Goal: Answer question/provide support

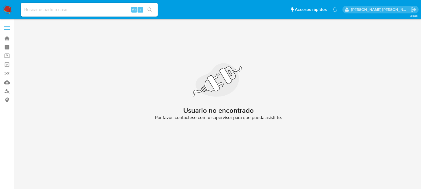
click at [5, 10] on img at bounding box center [8, 10] width 10 height 10
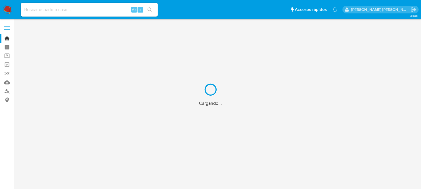
click at [70, 0] on div "Cargando..." at bounding box center [210, 94] width 421 height 189
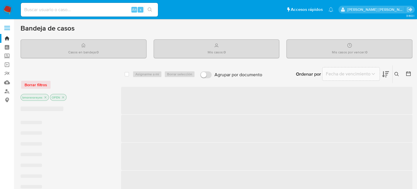
click at [67, 9] on input at bounding box center [89, 9] width 137 height 7
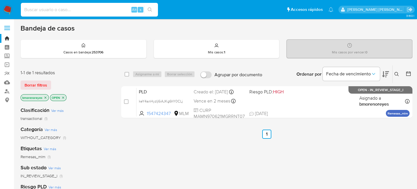
paste input "703467912"
type input "703467912"
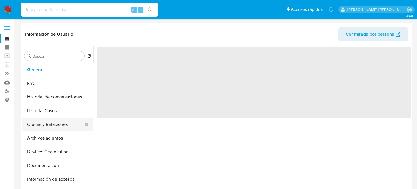
select select "10"
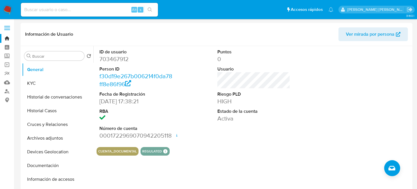
click at [10, 27] on label at bounding box center [7, 28] width 14 height 12
click at [0, 0] on input "checkbox" at bounding box center [0, 0] width 0 height 0
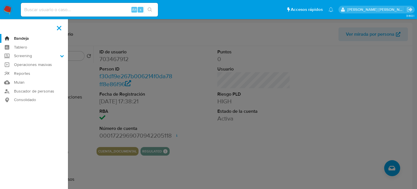
click at [8, 7] on img at bounding box center [8, 10] width 10 height 10
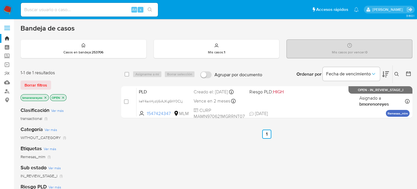
click at [397, 73] on icon at bounding box center [396, 74] width 5 height 5
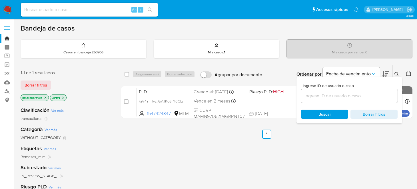
click at [315, 100] on div at bounding box center [349, 96] width 96 height 14
click at [312, 100] on div at bounding box center [349, 96] width 96 height 14
drag, startPoint x: 312, startPoint y: 99, endPoint x: 315, endPoint y: 96, distance: 4.6
click at [315, 96] on input at bounding box center [349, 95] width 96 height 7
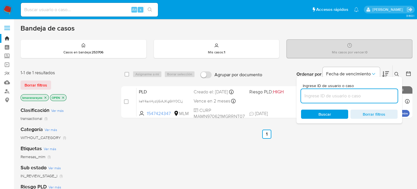
paste input "703467912"
type input "703467912"
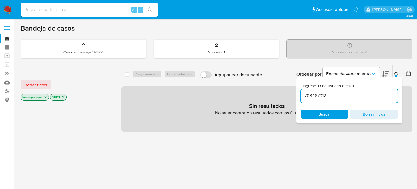
click at [327, 114] on span "Buscar" at bounding box center [324, 114] width 13 height 9
click at [364, 115] on span "Borrar filtros" at bounding box center [373, 114] width 39 height 8
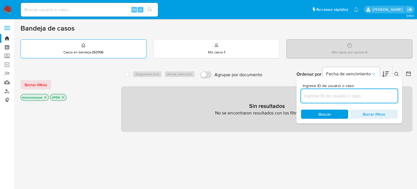
click at [92, 51] on strong "253706" at bounding box center [98, 52] width 12 height 5
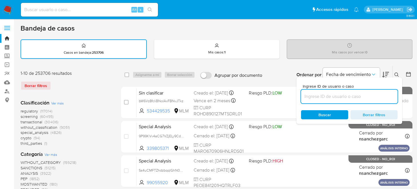
click at [350, 97] on input at bounding box center [349, 96] width 96 height 7
paste input "703467912"
type input "703467912"
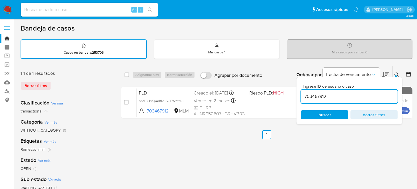
click at [373, 130] on ul "Anterior 1 Siguiente" at bounding box center [266, 134] width 291 height 9
click at [394, 76] on div at bounding box center [395, 76] width 2 height 2
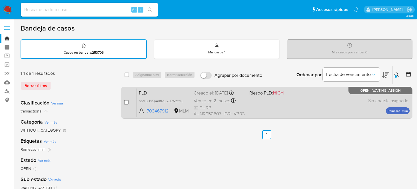
click at [126, 100] on input "checkbox" at bounding box center [126, 102] width 5 height 5
checkbox input "true"
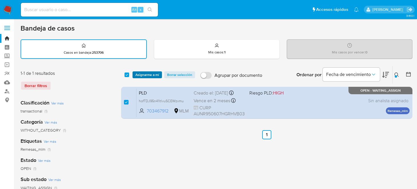
click at [144, 76] on span "Asignarme a mí" at bounding box center [147, 75] width 24 height 6
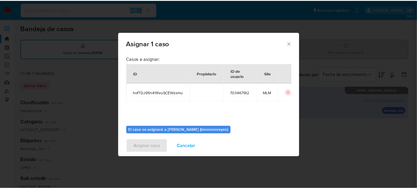
scroll to position [29, 0]
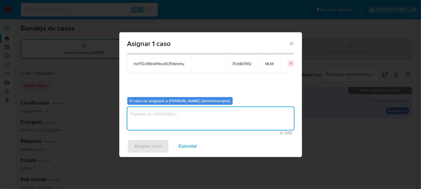
click at [189, 117] on textarea "assign-modal" at bounding box center [210, 118] width 167 height 23
type textarea "BMMR"
click at [146, 145] on span "Asignar caso" at bounding box center [148, 146] width 27 height 13
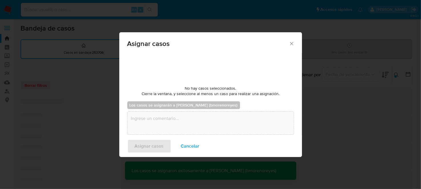
checkbox input "false"
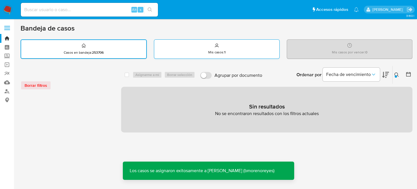
click at [219, 50] on p "Mis casos : 1" at bounding box center [216, 52] width 17 height 5
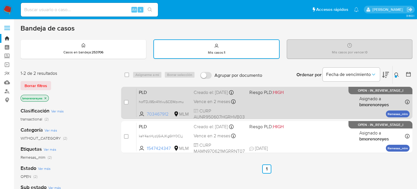
click at [163, 113] on span "703467912" at bounding box center [160, 114] width 26 height 6
click at [152, 98] on div "hofTDJ95n41ltlvuSCEWzxmu" at bounding box center [162, 101] width 46 height 6
click at [332, 111] on div "PLD hofTDJ95n41ltlvuSCEWzxmu 703467912 MLM Riesgo PLD: HIGH Creado el: 12/09/20…" at bounding box center [272, 102] width 273 height 29
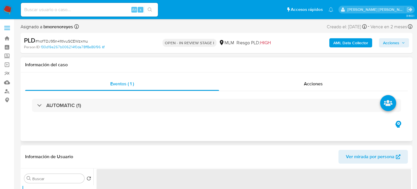
select select "10"
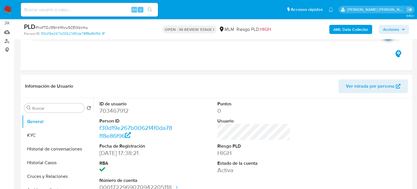
scroll to position [1, 0]
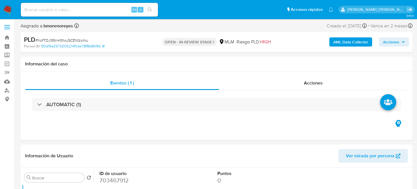
click at [397, 43] on span "Acciones" at bounding box center [391, 41] width 16 height 9
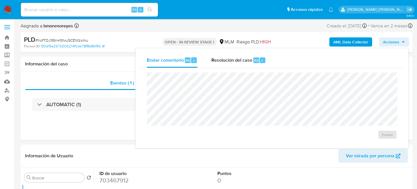
click at [145, 36] on div "PLD # hofTDJ95n41ltlvuSCEWzxmu" at bounding box center [87, 39] width 126 height 9
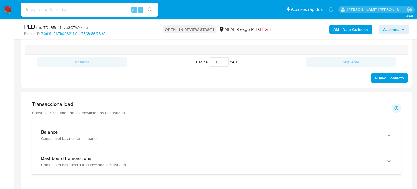
scroll to position [414, 0]
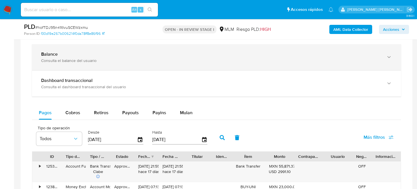
click at [184, 64] on div "Balance Consulta el balance del usuario" at bounding box center [216, 57] width 369 height 26
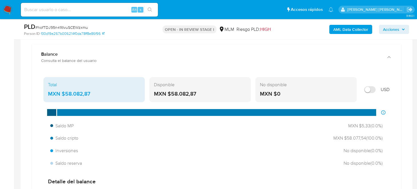
drag, startPoint x: 201, startPoint y: 95, endPoint x: 172, endPoint y: 95, distance: 29.1
click at [172, 95] on div "MXN $58.082,87" at bounding box center [200, 93] width 92 height 7
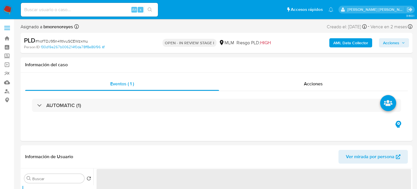
select select "10"
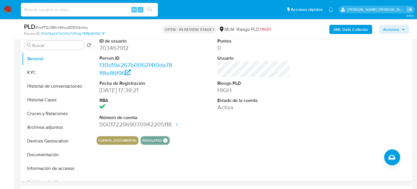
scroll to position [130, 0]
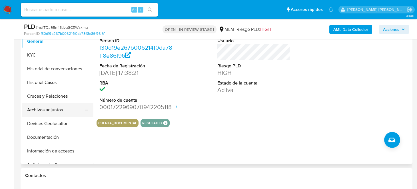
click at [40, 110] on button "Archivos adjuntos" at bounding box center [55, 110] width 67 height 14
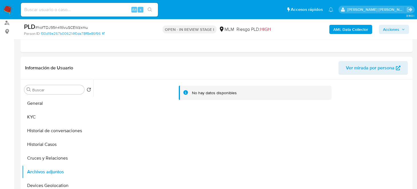
scroll to position [70, 0]
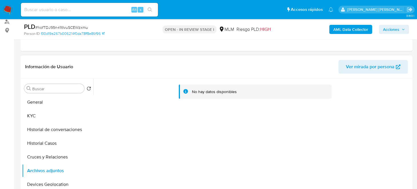
click at [190, 102] on div "No hay datos disponibles" at bounding box center [253, 94] width 305 height 23
click at [191, 99] on div "No hay datos disponibles" at bounding box center [253, 94] width 305 height 23
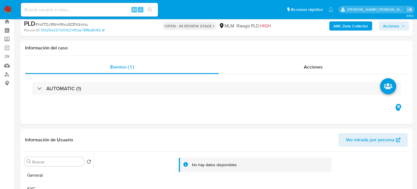
scroll to position [0, 0]
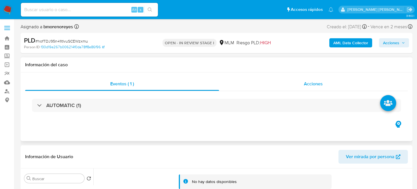
click at [309, 83] on span "Acciones" at bounding box center [313, 83] width 19 height 7
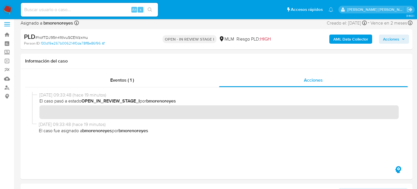
scroll to position [17, 0]
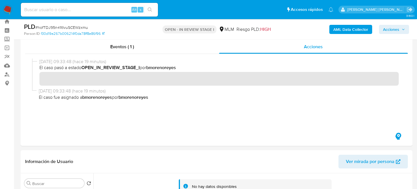
click at [388, 30] on span "Acciones" at bounding box center [391, 29] width 16 height 9
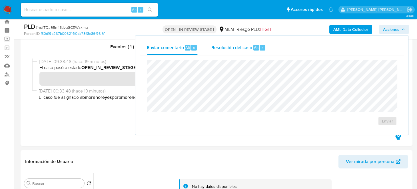
click at [235, 47] on span "Resolución del caso" at bounding box center [231, 47] width 41 height 7
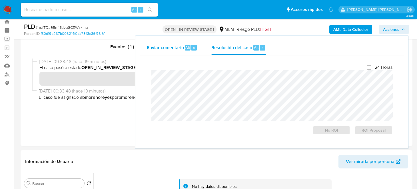
click at [174, 45] on span "Enviar comentario" at bounding box center [165, 47] width 37 height 7
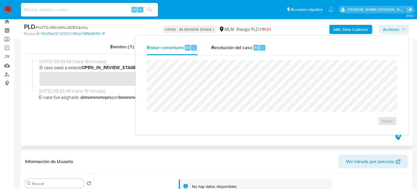
click at [90, 118] on div "24/09/2025 09:33:48 (hace 19 minutos) El caso pasó a estado OPEN_IN_REVIEW_STAG…" at bounding box center [216, 92] width 369 height 68
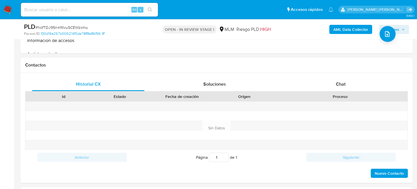
scroll to position [285, 0]
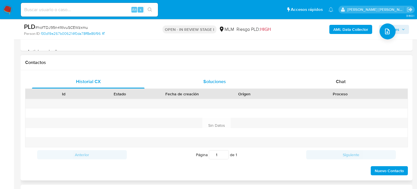
click at [205, 80] on span "Soluciones" at bounding box center [214, 81] width 23 height 7
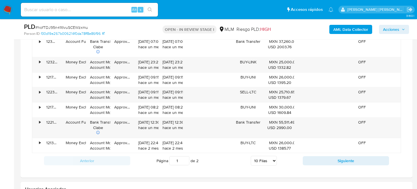
scroll to position [628, 0]
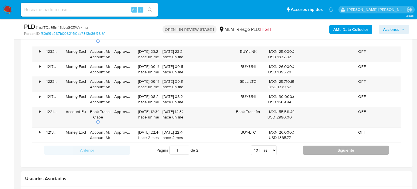
click at [324, 150] on button "Siguiente" at bounding box center [345, 150] width 86 height 9
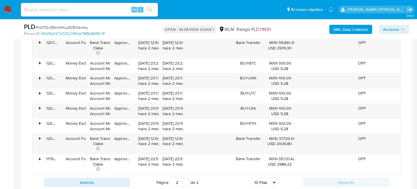
scroll to position [571, 0]
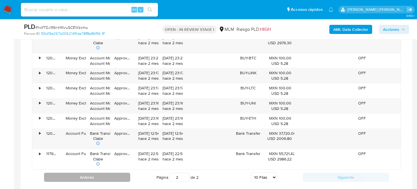
click at [102, 173] on button "Anterior" at bounding box center [87, 177] width 86 height 9
type input "1"
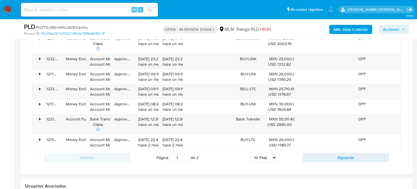
scroll to position [629, 0]
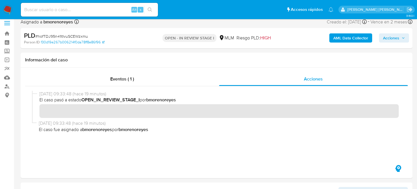
scroll to position [0, 0]
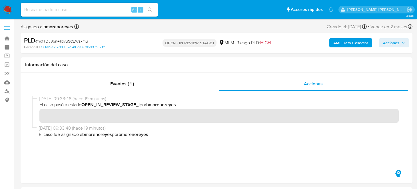
click at [392, 43] on span "Acciones" at bounding box center [391, 42] width 16 height 9
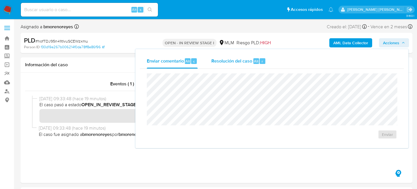
click at [231, 62] on span "Resolución del caso" at bounding box center [231, 61] width 41 height 7
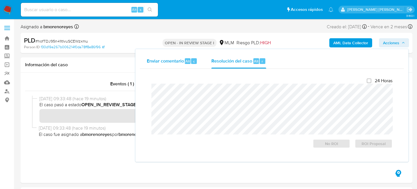
click at [179, 59] on span "Enviar comentario" at bounding box center [165, 61] width 37 height 7
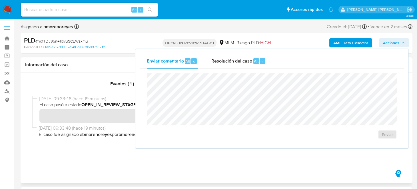
click at [130, 73] on div "Eventos ( 1 ) Acciones" at bounding box center [216, 127] width 391 height 110
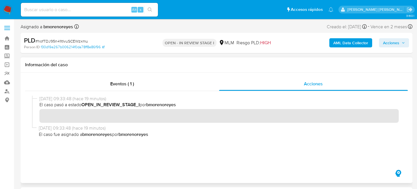
click at [191, 65] on h1 "Información del caso" at bounding box center [216, 65] width 382 height 6
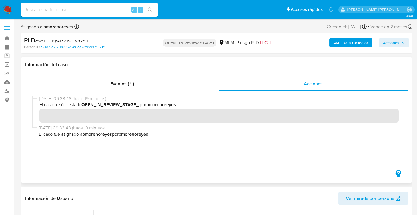
click at [285, 133] on span "El caso fue asignado a bmorenoreyes por bmorenoreyes" at bounding box center [219, 134] width 360 height 6
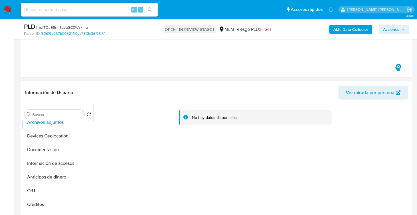
scroll to position [48, 0]
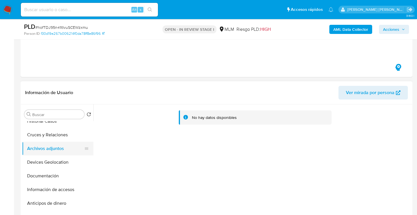
click at [48, 147] on button "Archivos adjuntos" at bounding box center [55, 149] width 67 height 14
click at [62, 150] on button "Archivos adjuntos" at bounding box center [55, 149] width 67 height 14
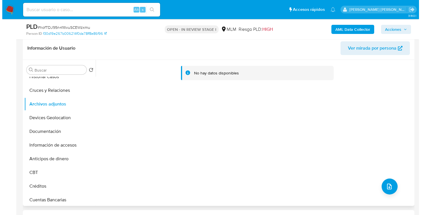
scroll to position [142, 0]
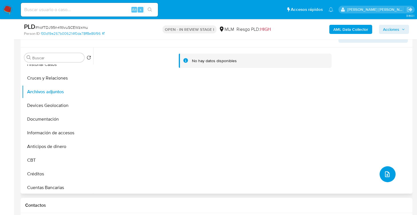
click at [385, 176] on icon "upload-file" at bounding box center [387, 174] width 7 height 7
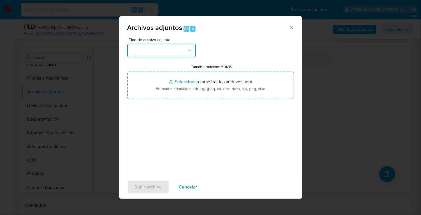
click at [189, 50] on icon "button" at bounding box center [189, 50] width 3 height 2
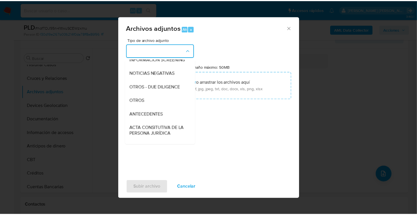
scroll to position [49, 0]
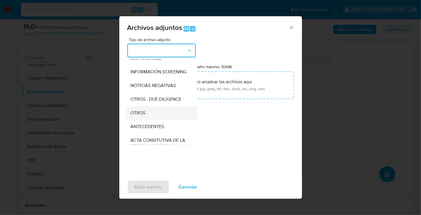
click at [142, 120] on div "OTROS" at bounding box center [160, 113] width 58 height 14
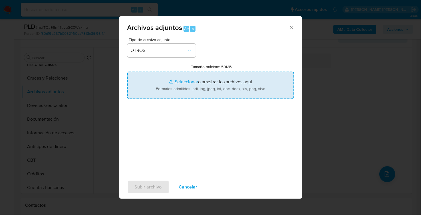
click at [189, 87] on input "Tamaño máximo: 50MB Seleccionar archivos" at bounding box center [210, 85] width 167 height 27
type input "C:\fakepath\703467912_ ROBERTO AHUEXOTECO NAVA_SEP2025.pdf"
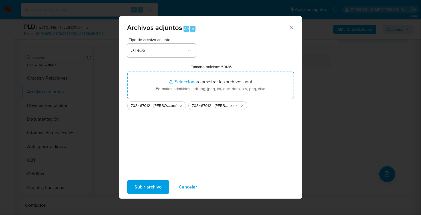
click at [148, 185] on span "Subir archivo" at bounding box center [148, 187] width 27 height 13
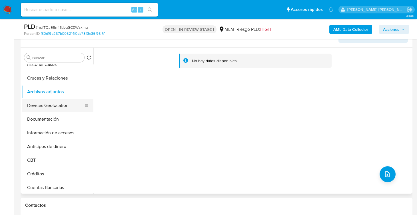
click at [40, 100] on button "Devices Geolocation" at bounding box center [55, 106] width 67 height 14
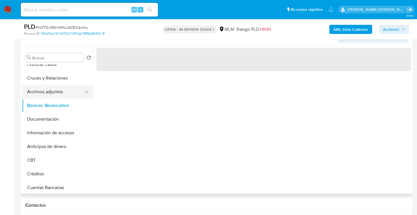
click at [43, 92] on button "Archivos adjuntos" at bounding box center [55, 92] width 67 height 14
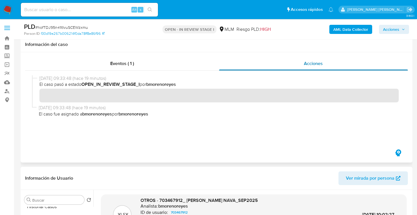
scroll to position [0, 0]
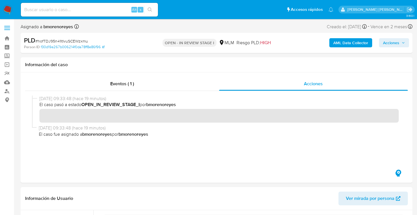
click at [393, 46] on span "Acciones" at bounding box center [391, 42] width 16 height 9
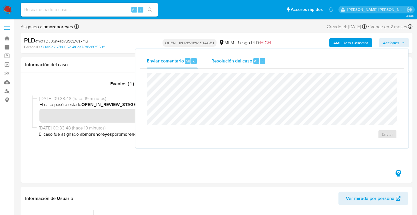
click at [225, 60] on span "Resolución del caso" at bounding box center [231, 61] width 41 height 7
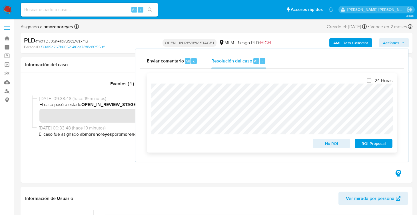
click at [327, 145] on span "No ROI" at bounding box center [331, 144] width 30 height 8
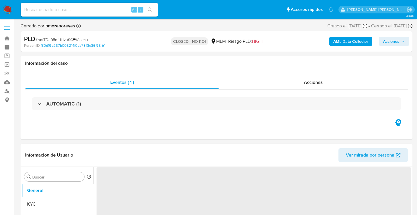
select select "10"
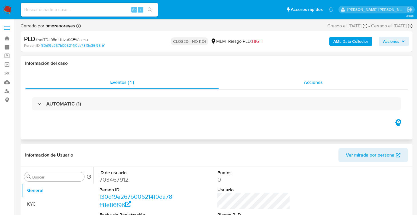
click at [332, 84] on div "Acciones" at bounding box center [313, 83] width 189 height 14
